Goal: Task Accomplishment & Management: Manage account settings

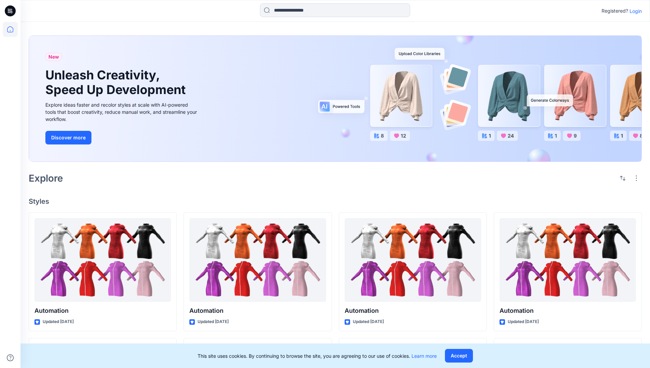
click at [637, 12] on p "Login" at bounding box center [635, 11] width 12 height 7
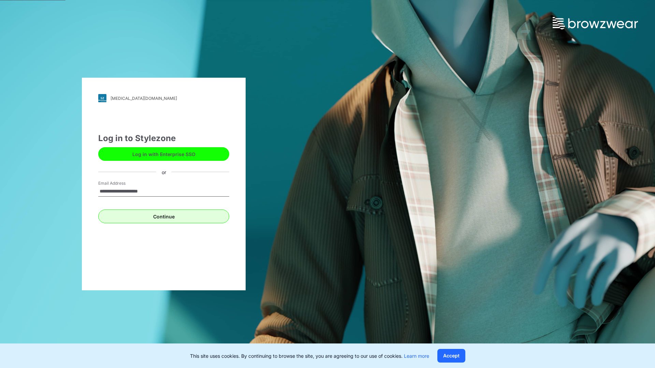
type input "**********"
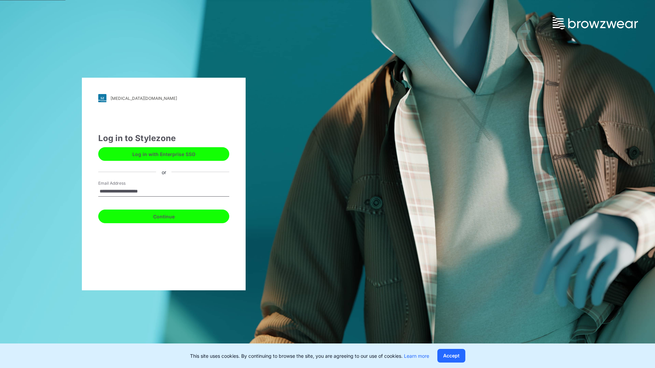
click at [175, 213] on button "Continue" at bounding box center [163, 217] width 131 height 14
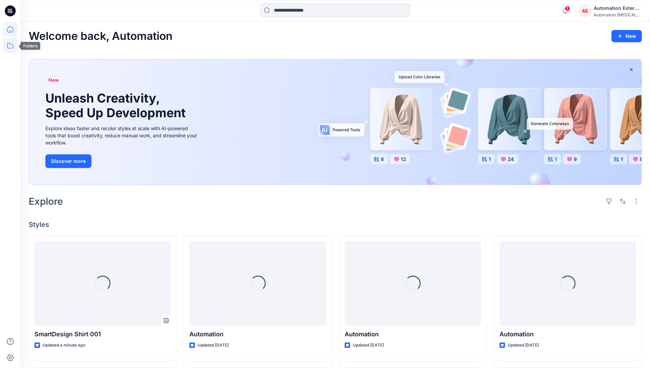
click at [11, 49] on icon at bounding box center [10, 45] width 15 height 15
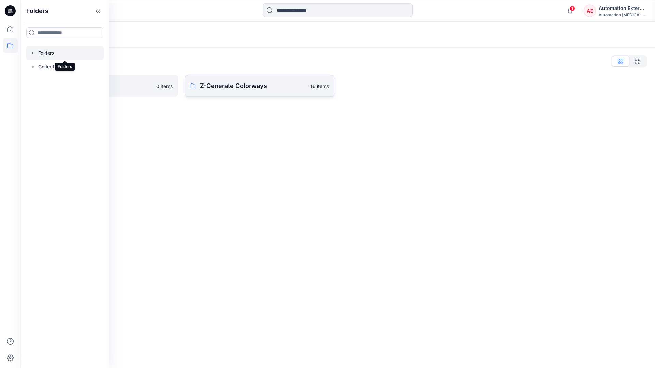
click at [240, 87] on p "Z-Generate Colorways" at bounding box center [253, 86] width 106 height 10
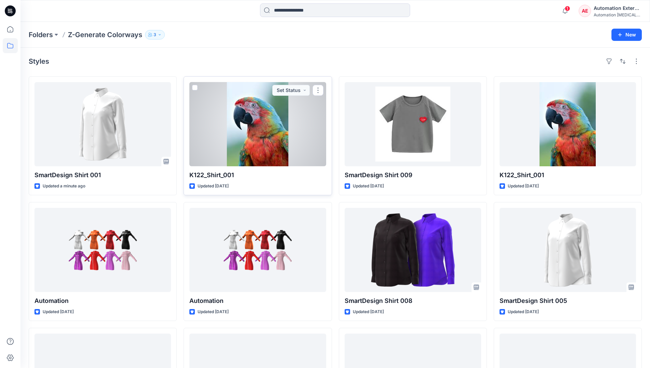
click at [197, 89] on span at bounding box center [194, 87] width 5 height 5
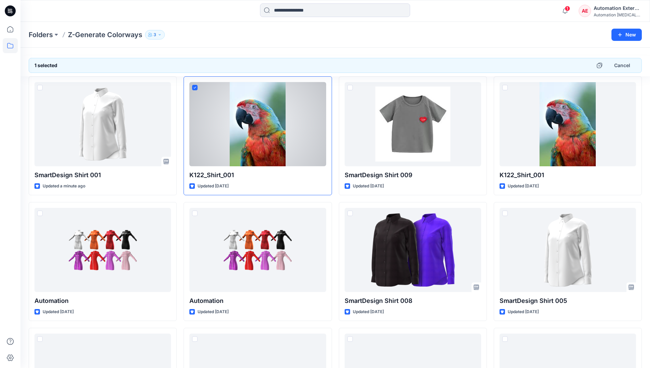
click at [618, 8] on div "Automation External" at bounding box center [617, 8] width 48 height 8
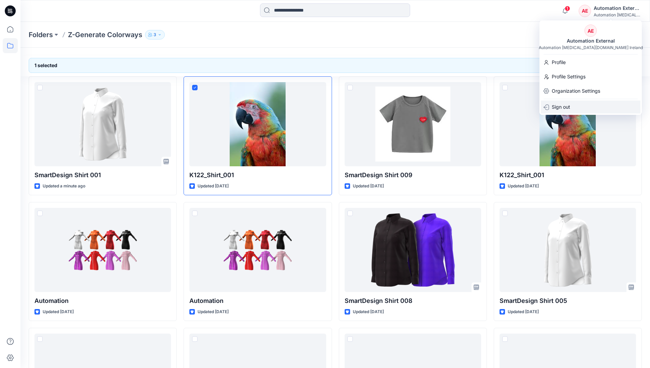
click at [577, 105] on div "Sign out" at bounding box center [591, 107] width 100 height 13
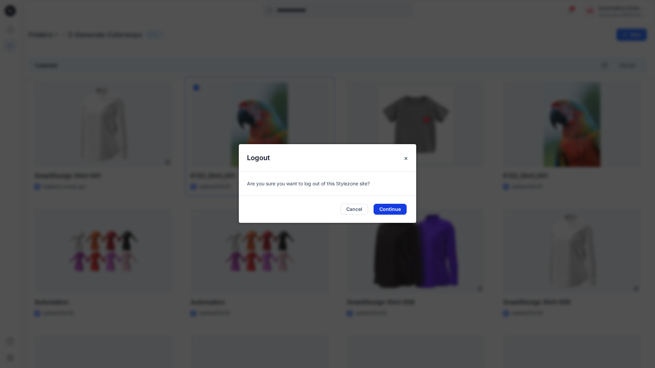
click at [401, 209] on button "Continue" at bounding box center [389, 209] width 33 height 11
